Goal: Complete application form

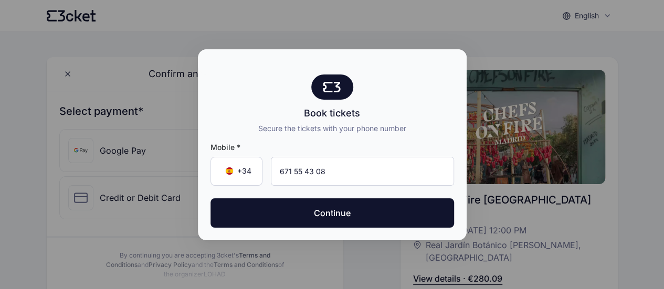
type input "671 55 43 08"
click at [210, 198] on button "Continue" at bounding box center [331, 212] width 243 height 29
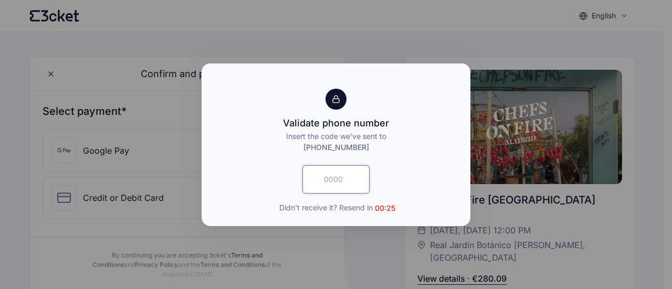
click at [348, 183] on input "text" at bounding box center [335, 179] width 67 height 28
type input "5678"
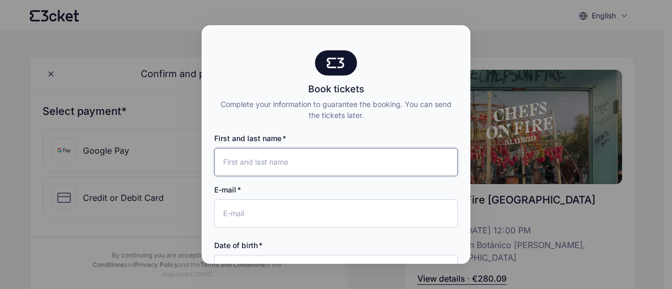
click at [329, 167] on input "First and last name" at bounding box center [335, 162] width 243 height 28
type input "[PERSON_NAME]"
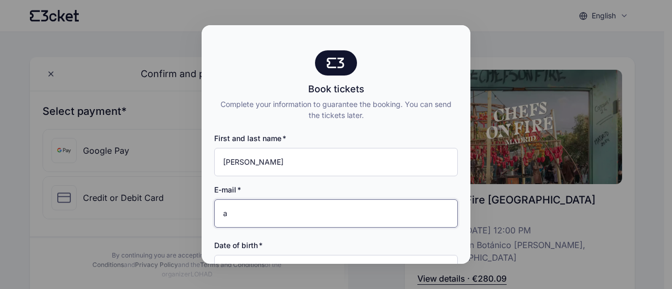
click at [379, 216] on input "a" at bounding box center [335, 213] width 243 height 28
type input "[EMAIL_ADDRESS][DOMAIN_NAME]"
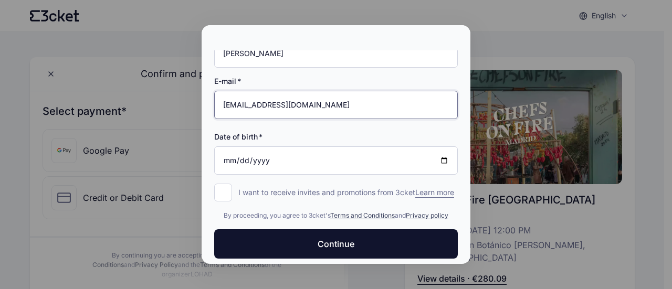
scroll to position [109, 0]
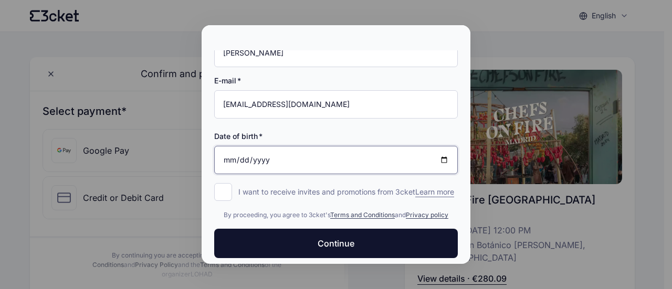
click at [353, 154] on input "Date of birth" at bounding box center [335, 160] width 243 height 28
type input "[DATE]"
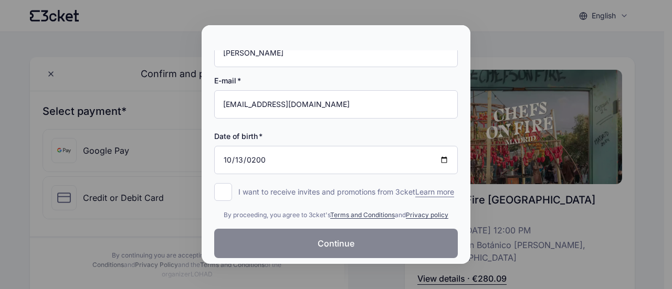
click at [293, 239] on button "Continue" at bounding box center [335, 243] width 243 height 29
click at [229, 194] on input "I want to receive invites and promotions from 3cket Learn more form.register.op…" at bounding box center [223, 192] width 18 height 18
checkbox input "true"
click at [156, 158] on div at bounding box center [336, 144] width 672 height 289
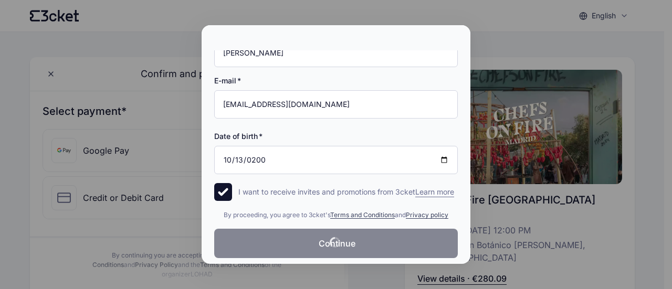
scroll to position [125, 0]
